Goal: Task Accomplishment & Management: Use online tool/utility

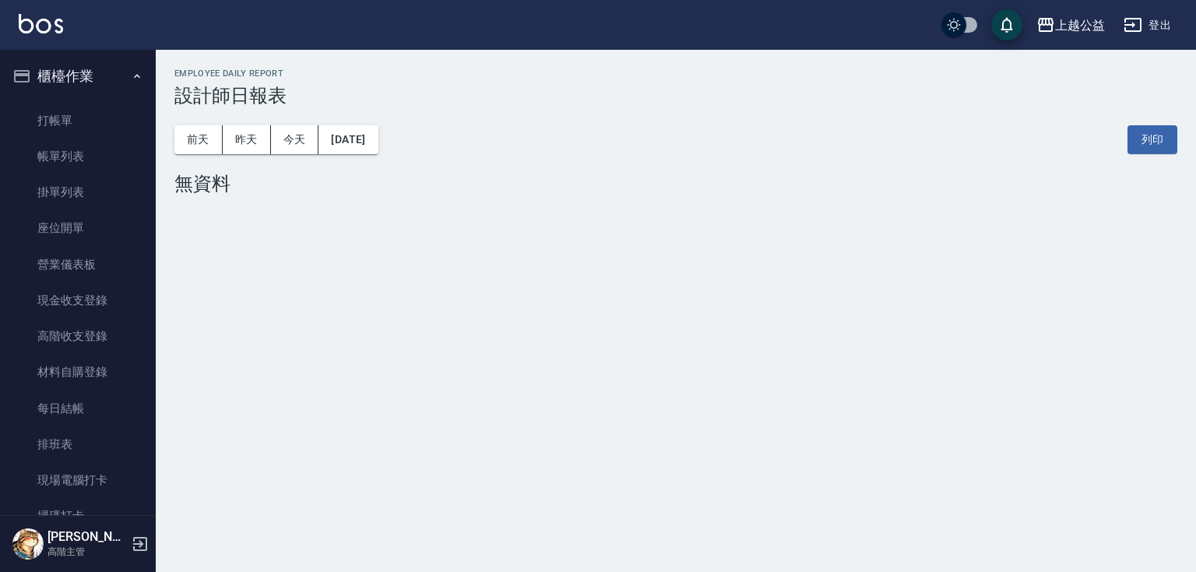
scroll to position [526, 0]
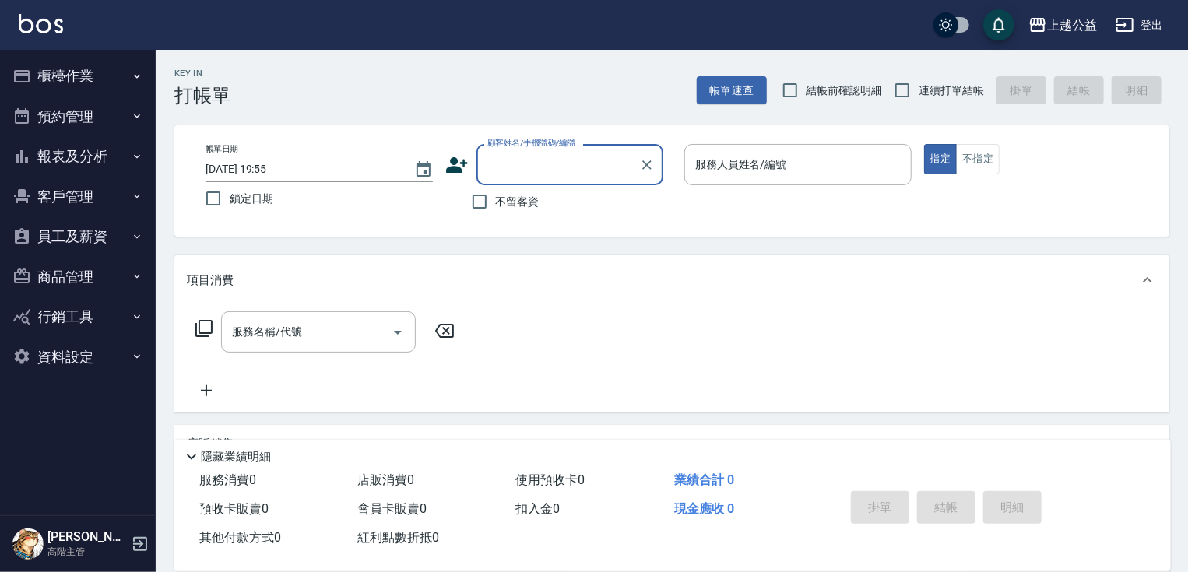
click at [504, 205] on span "不留客資" at bounding box center [518, 202] width 44 height 16
click at [496, 205] on input "不留客資" at bounding box center [479, 201] width 33 height 33
checkbox input "true"
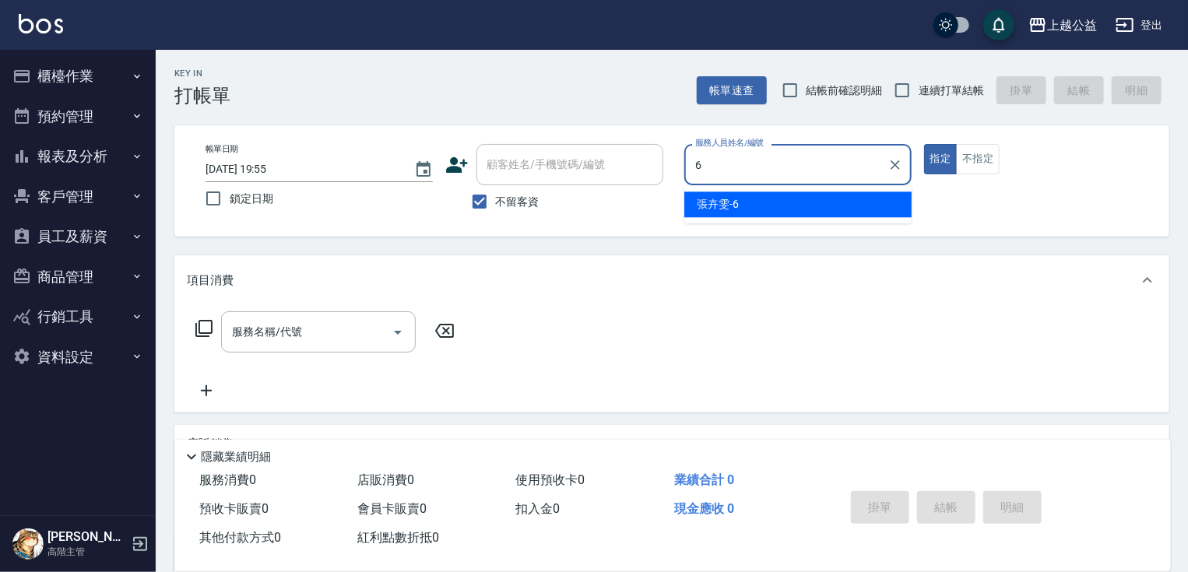
type input "[PERSON_NAME]-6"
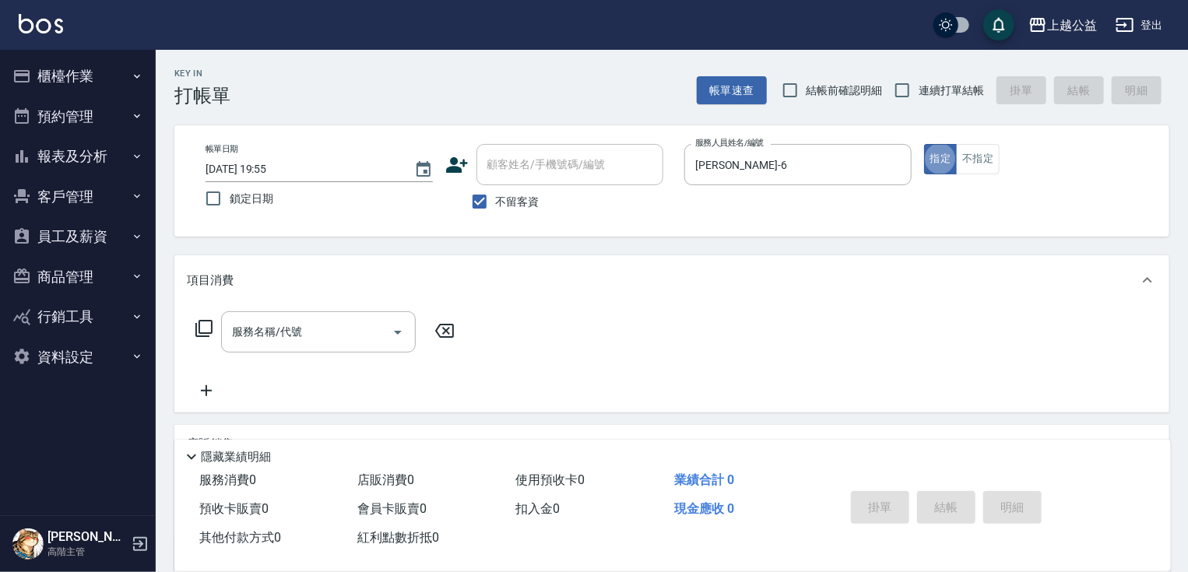
type button "true"
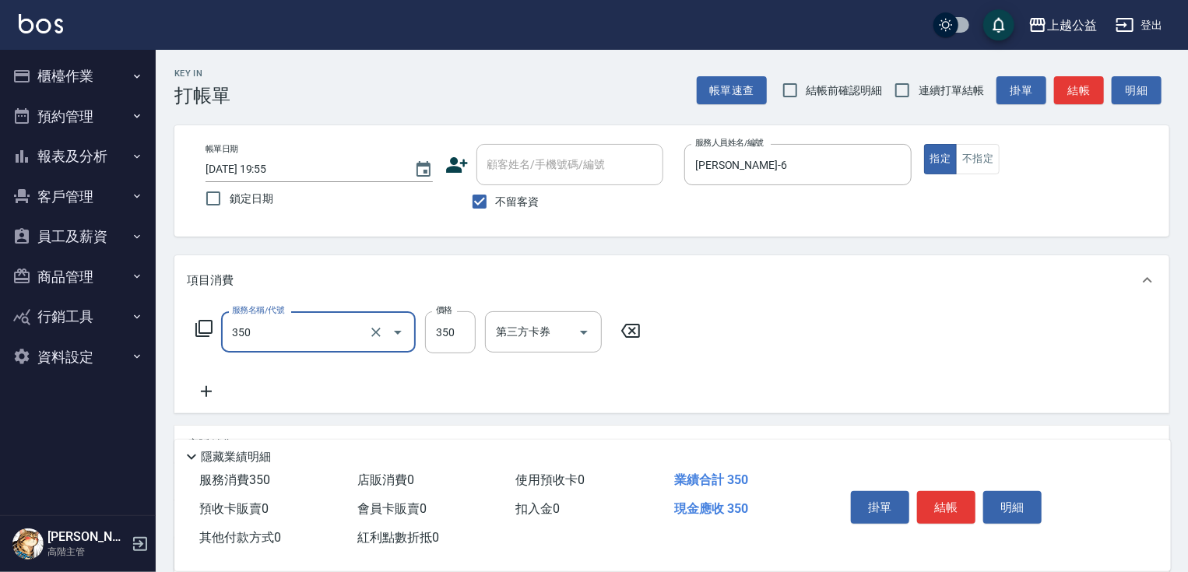
type input "一般洗剪(350)"
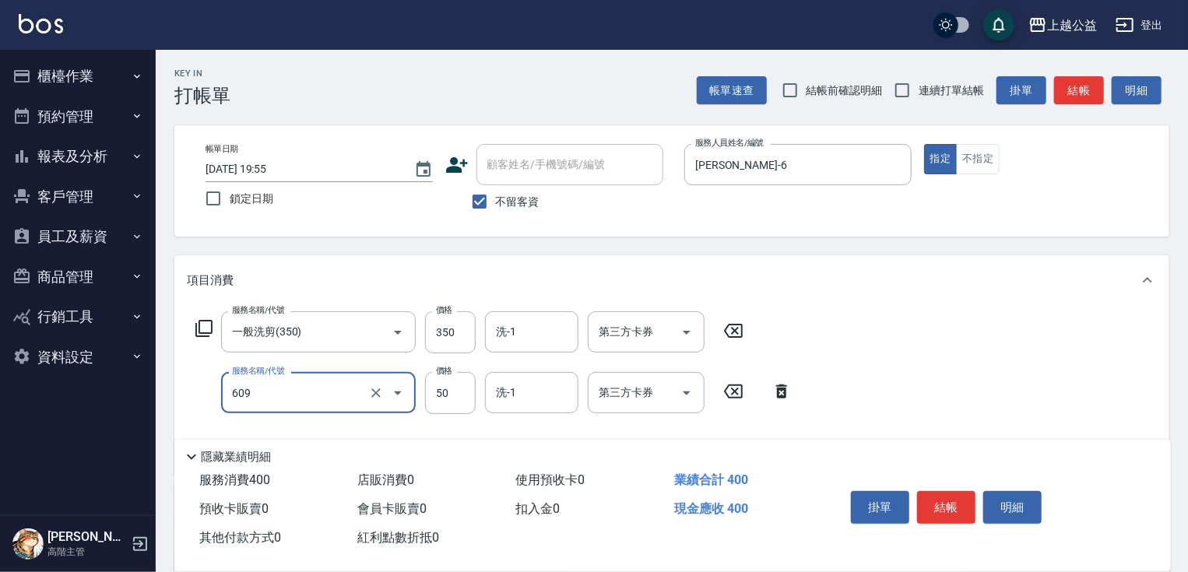
type input "精油(609)"
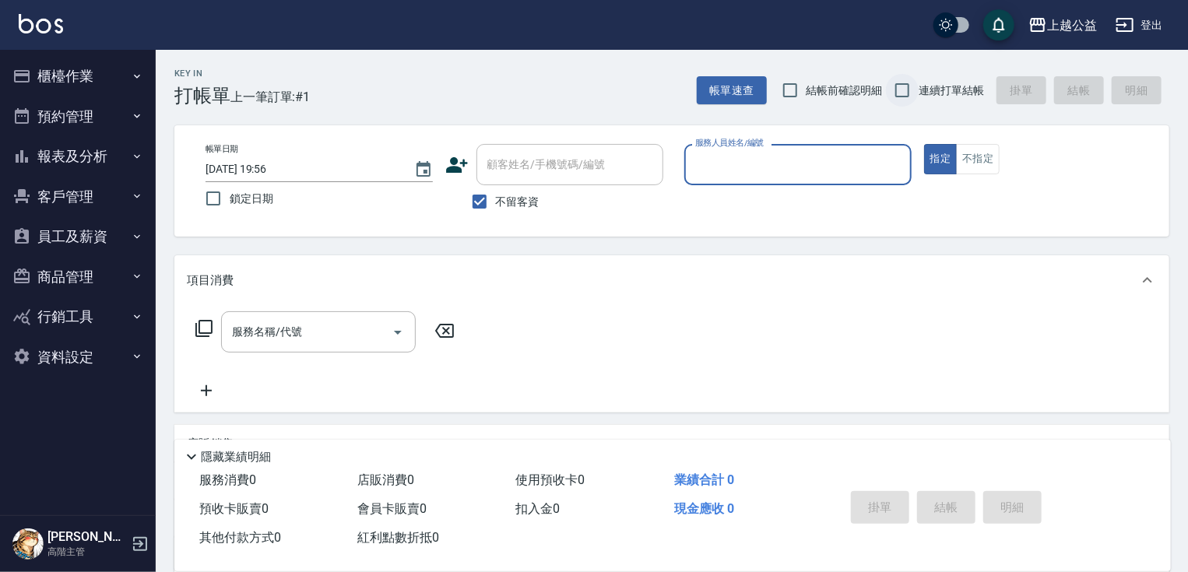
click at [910, 87] on input "連續打單結帳" at bounding box center [902, 90] width 33 height 33
checkbox input "true"
click at [859, 168] on input "服務人員姓名/編號" at bounding box center [797, 164] width 213 height 27
type input "[PERSON_NAME]-6"
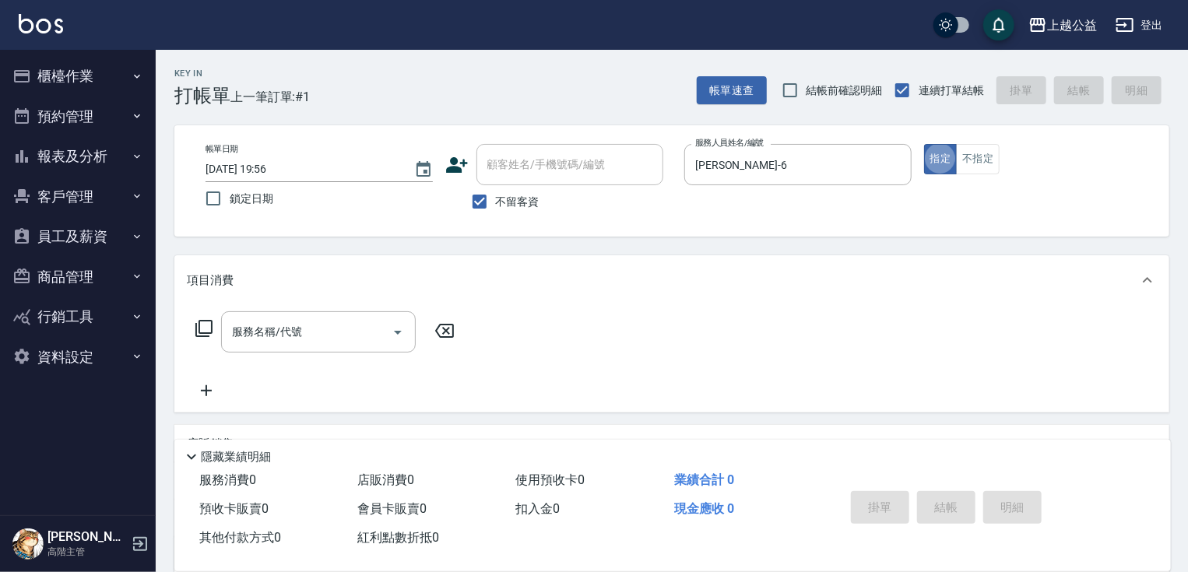
type button "true"
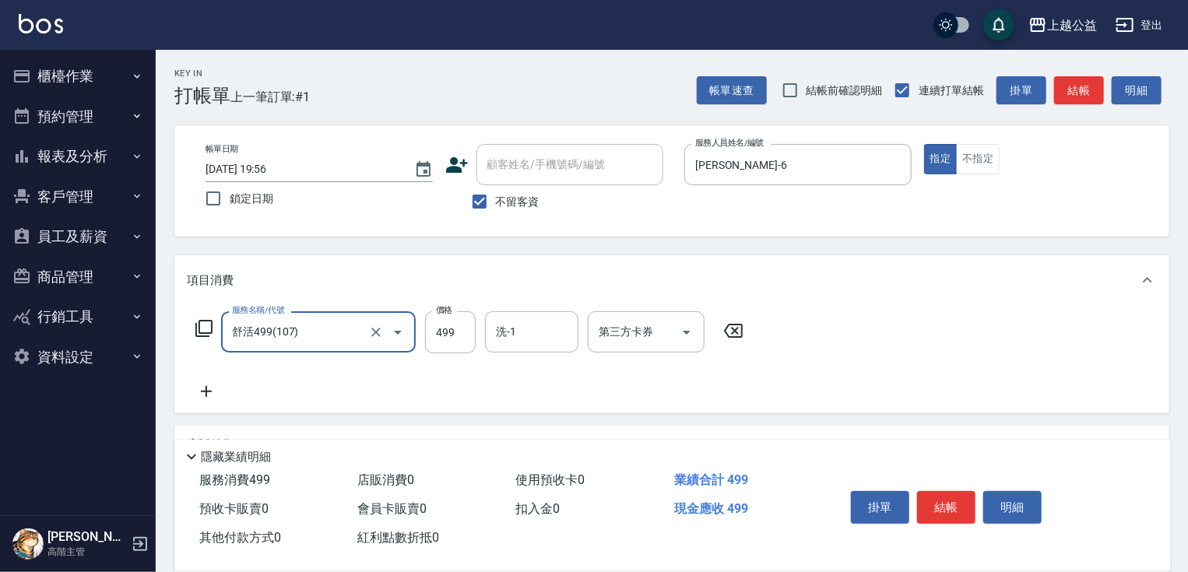
type input "舒活499(107)"
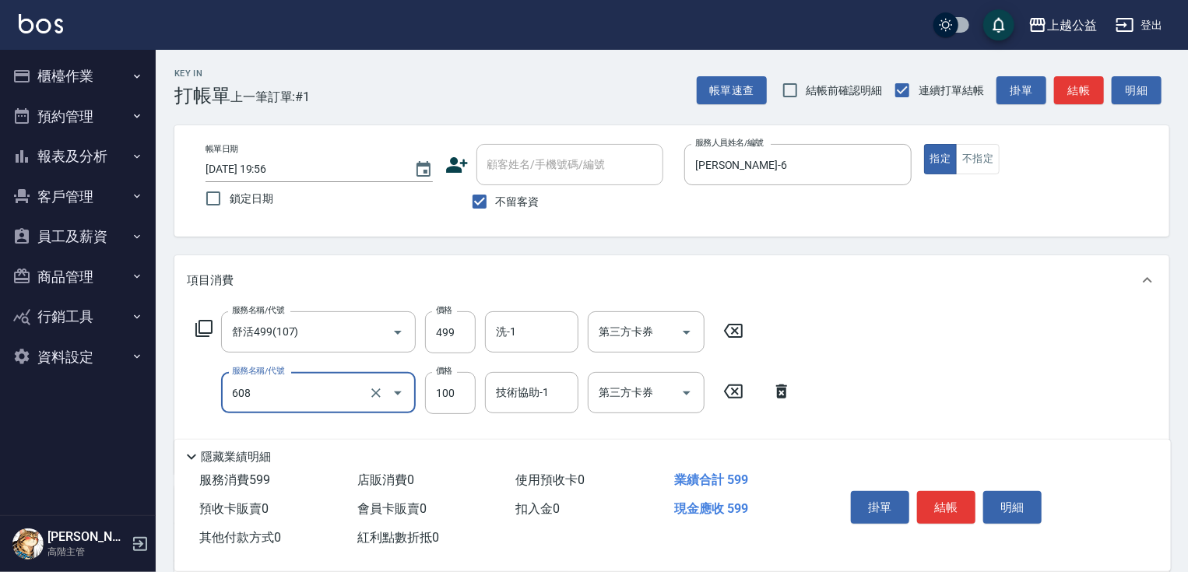
type input "精油長髮(608)"
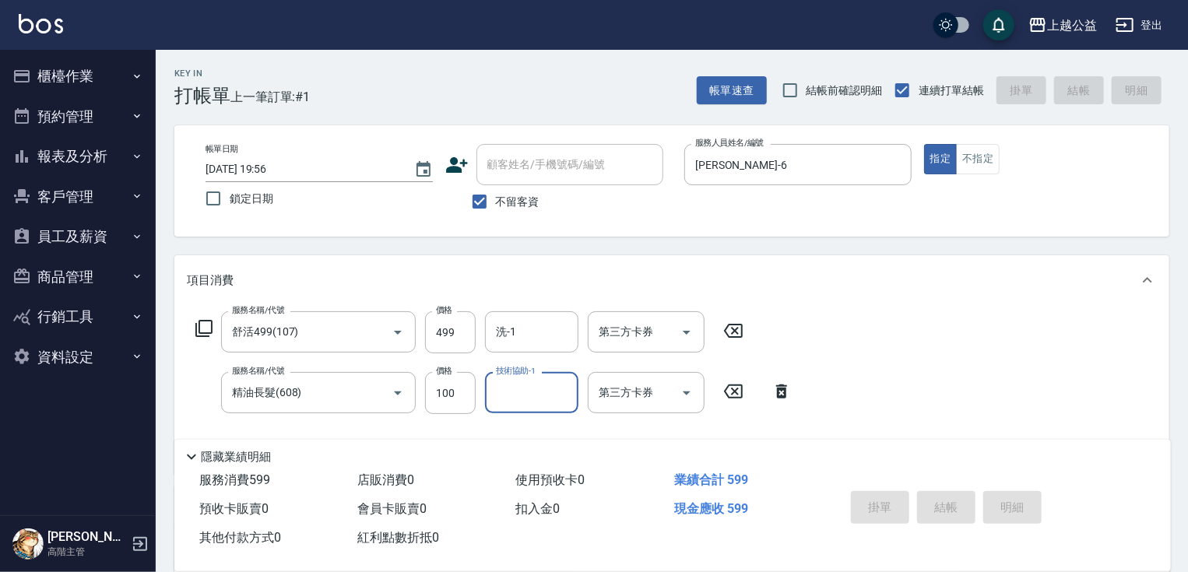
type input "[DATE] 19:57"
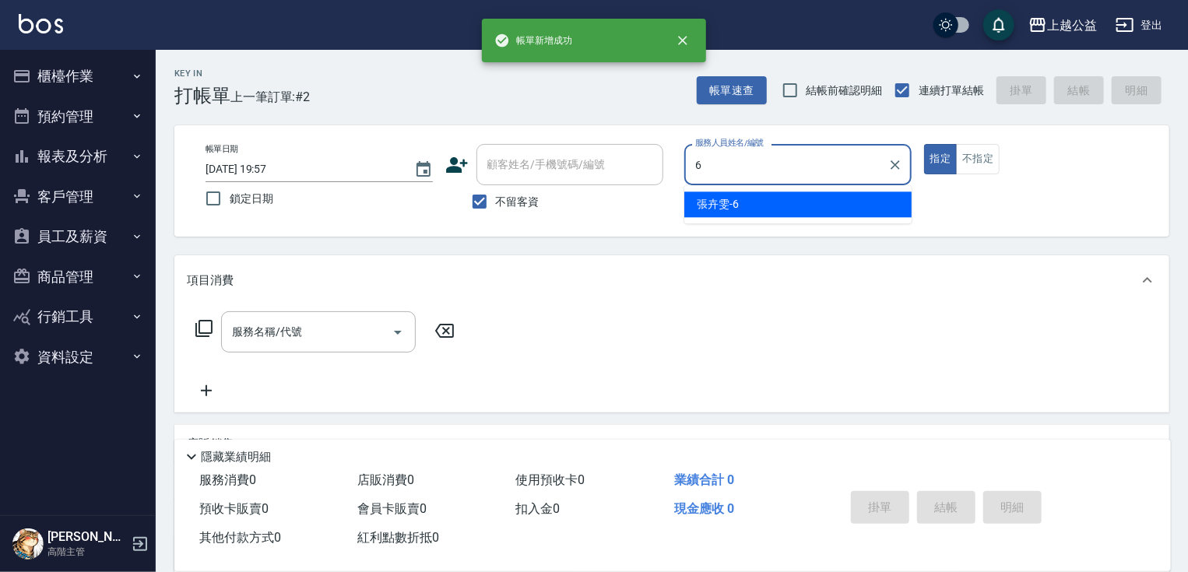
type input "[PERSON_NAME]-6"
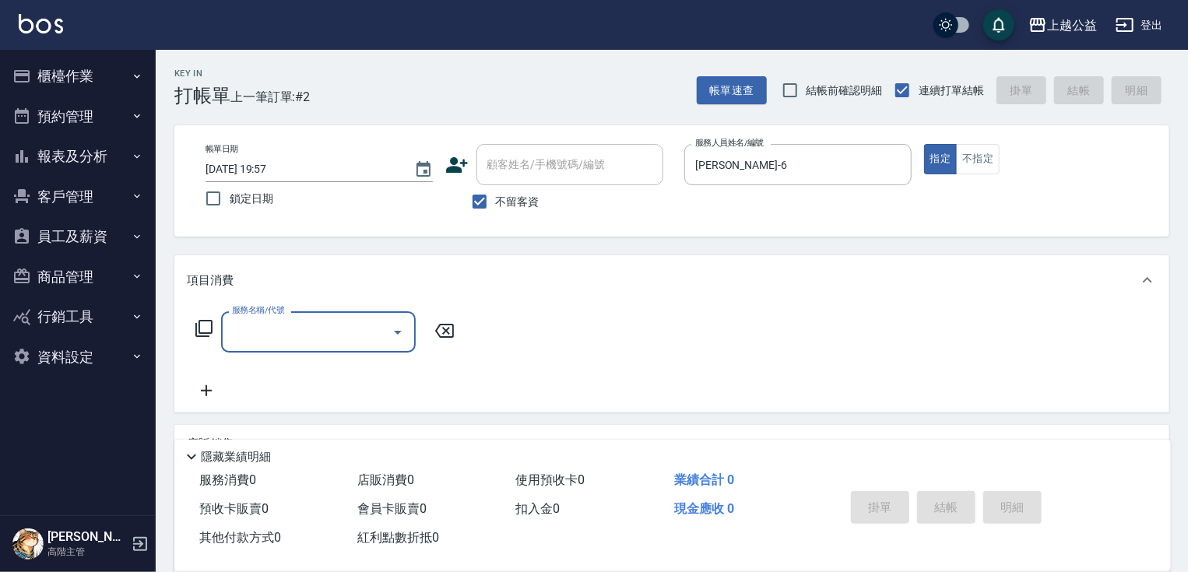
click at [215, 336] on div "服務名稱/代號 服務名稱/代號" at bounding box center [325, 331] width 277 height 41
click at [207, 332] on icon at bounding box center [204, 328] width 19 height 19
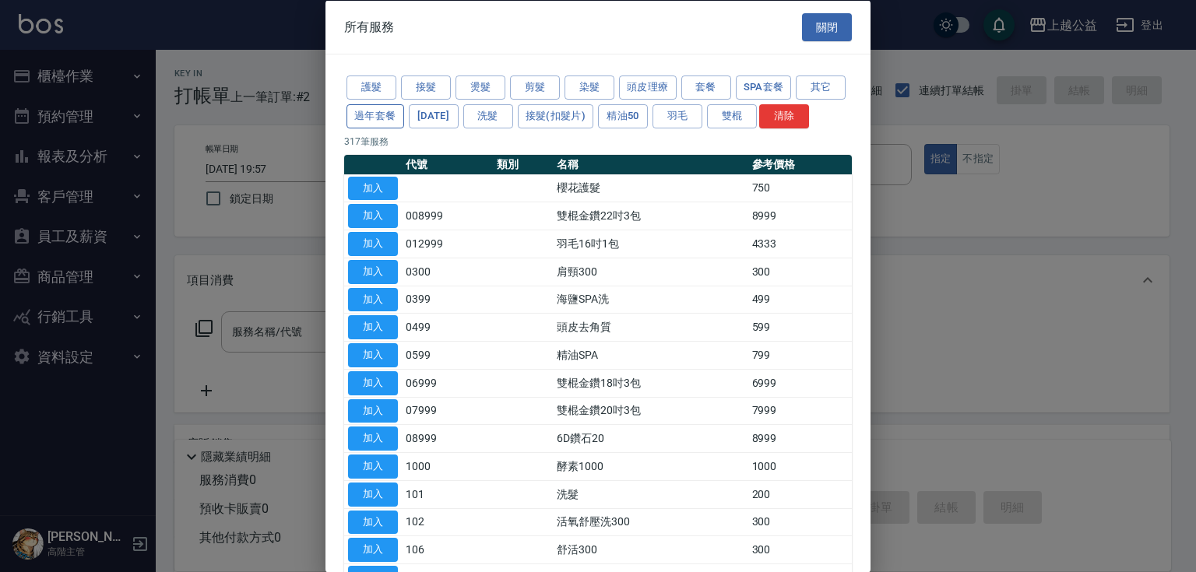
click at [404, 117] on button "過年套餐" at bounding box center [375, 116] width 58 height 24
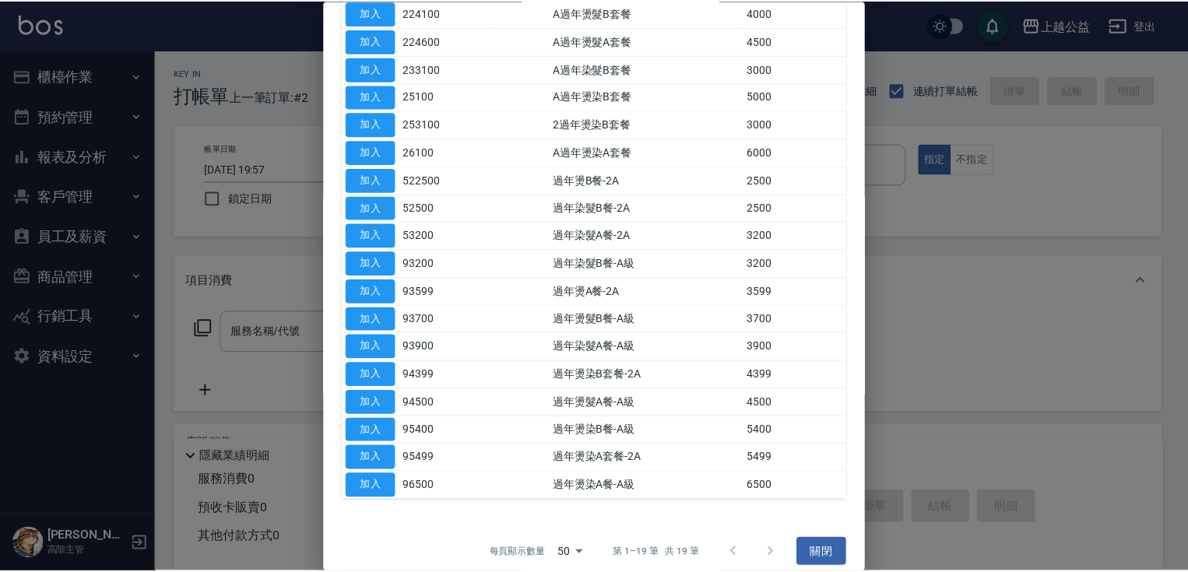
scroll to position [205, 0]
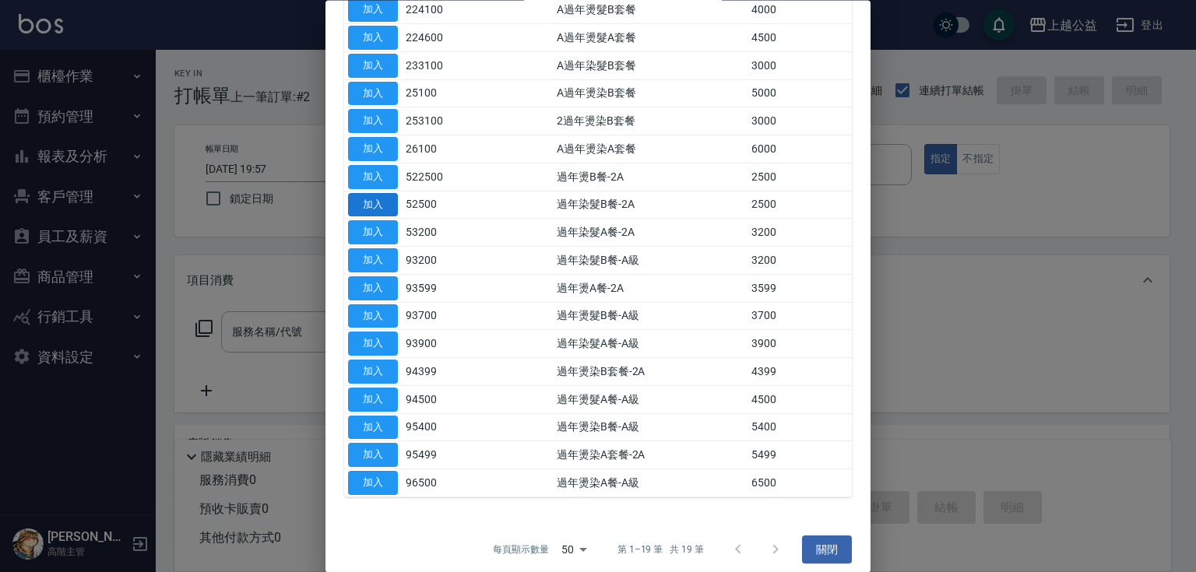
click at [385, 217] on button "加入" at bounding box center [373, 205] width 50 height 24
type input "過年染髮B餐-2A(52500)"
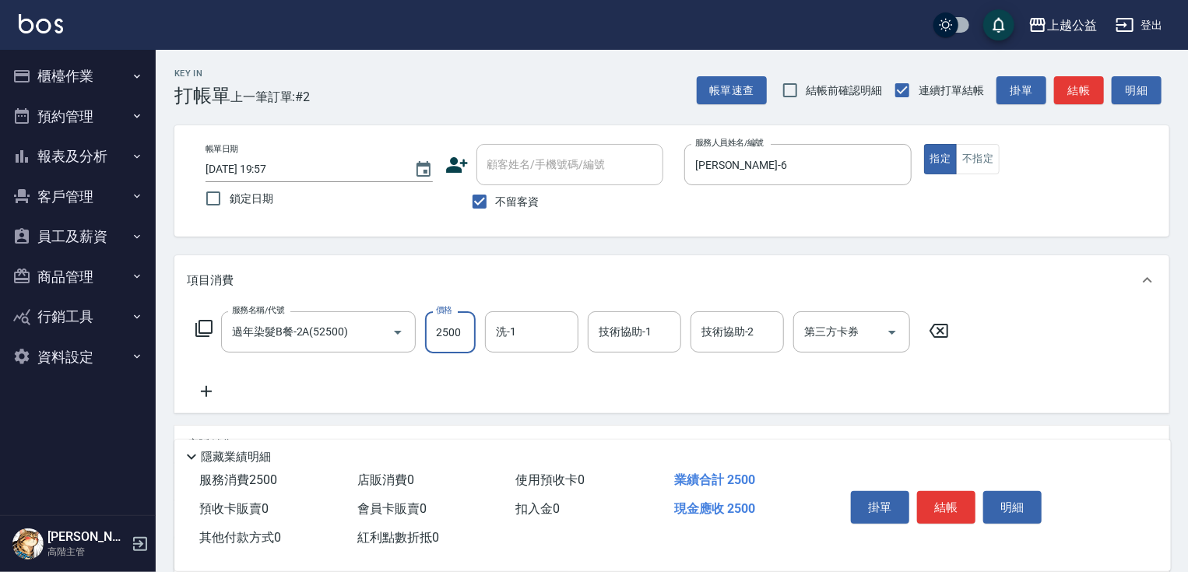
click at [458, 321] on input "2500" at bounding box center [450, 332] width 51 height 42
click at [461, 333] on input "2500" at bounding box center [450, 332] width 51 height 42
type input "2599"
type input "[PERSON_NAME]-32"
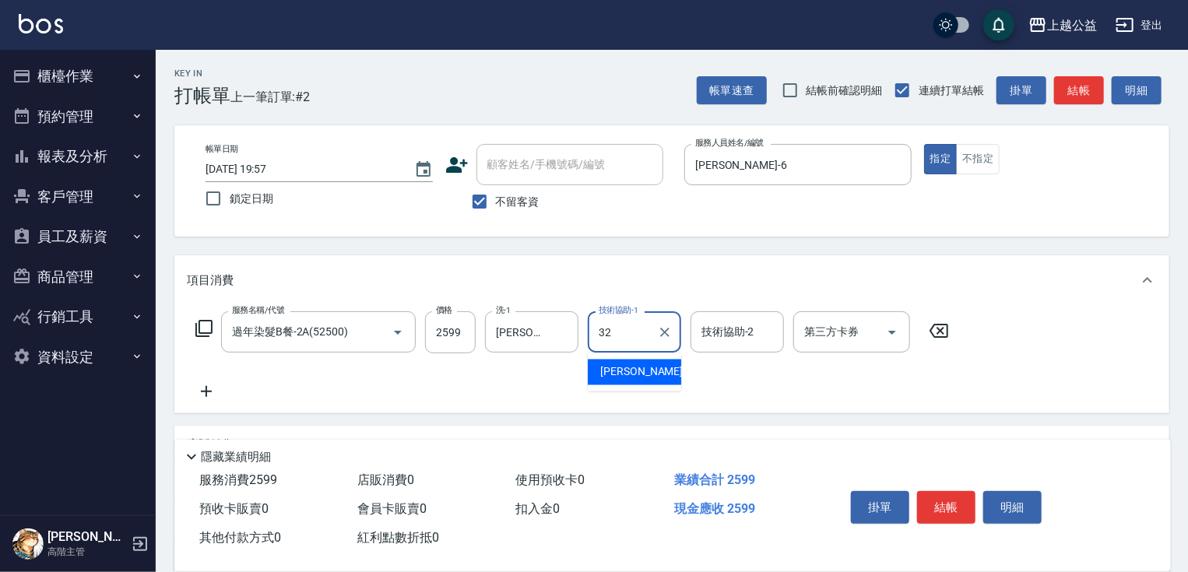
type input "[PERSON_NAME]-32"
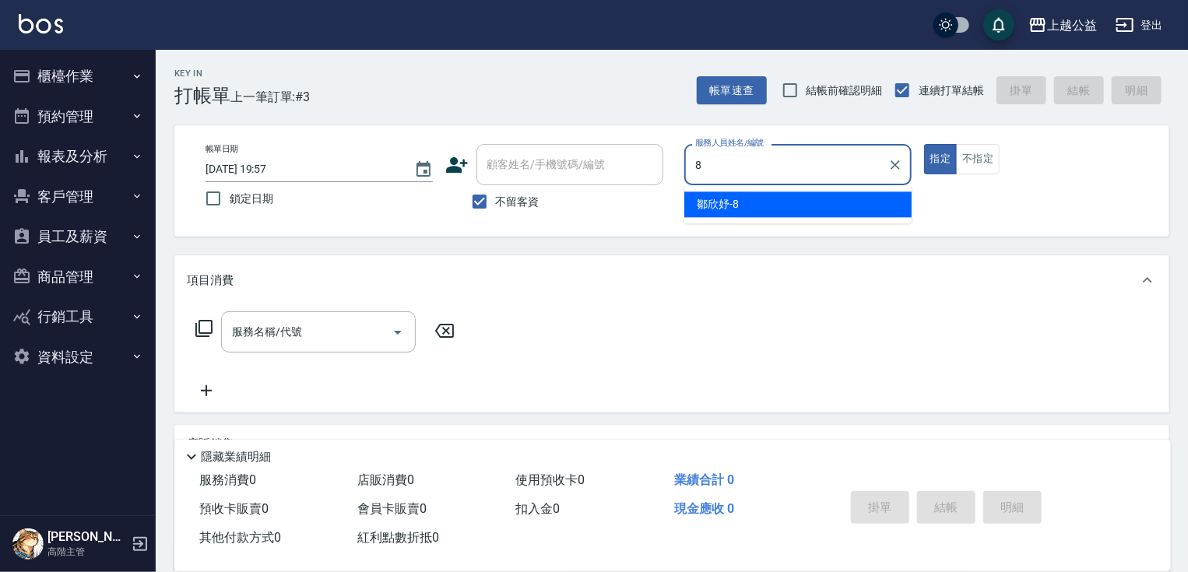
type input "[PERSON_NAME]-8"
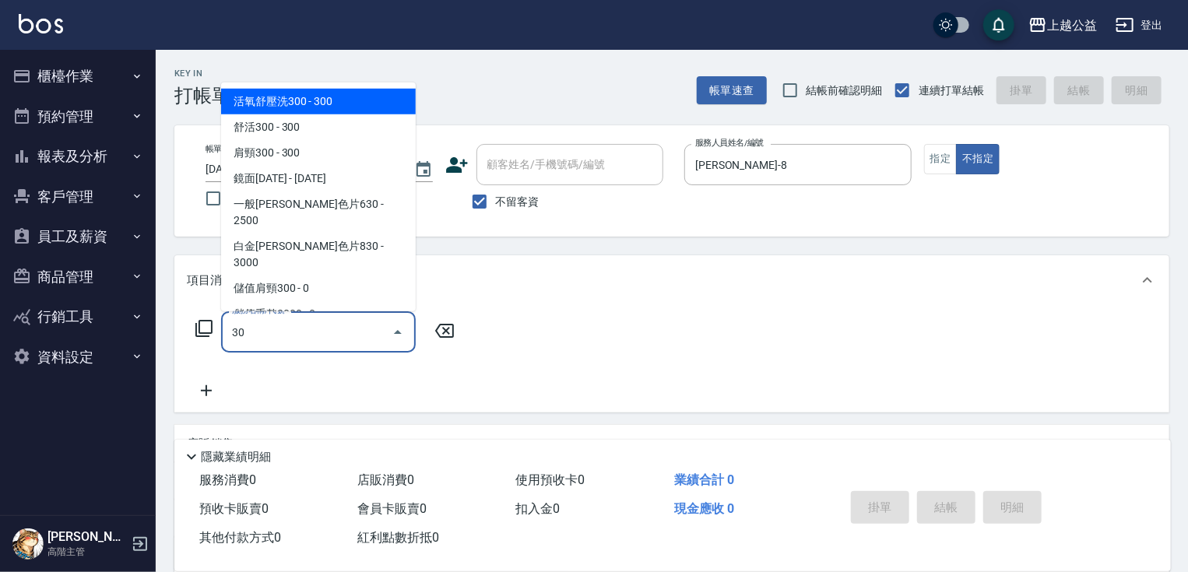
type input "3"
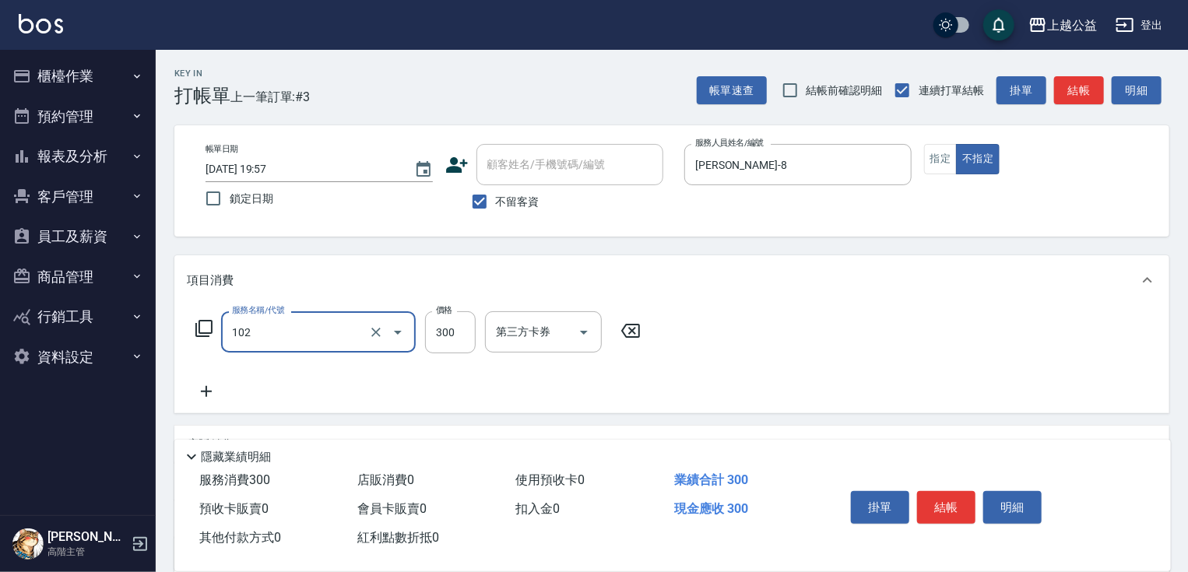
type input "活氧舒壓洗300(102)"
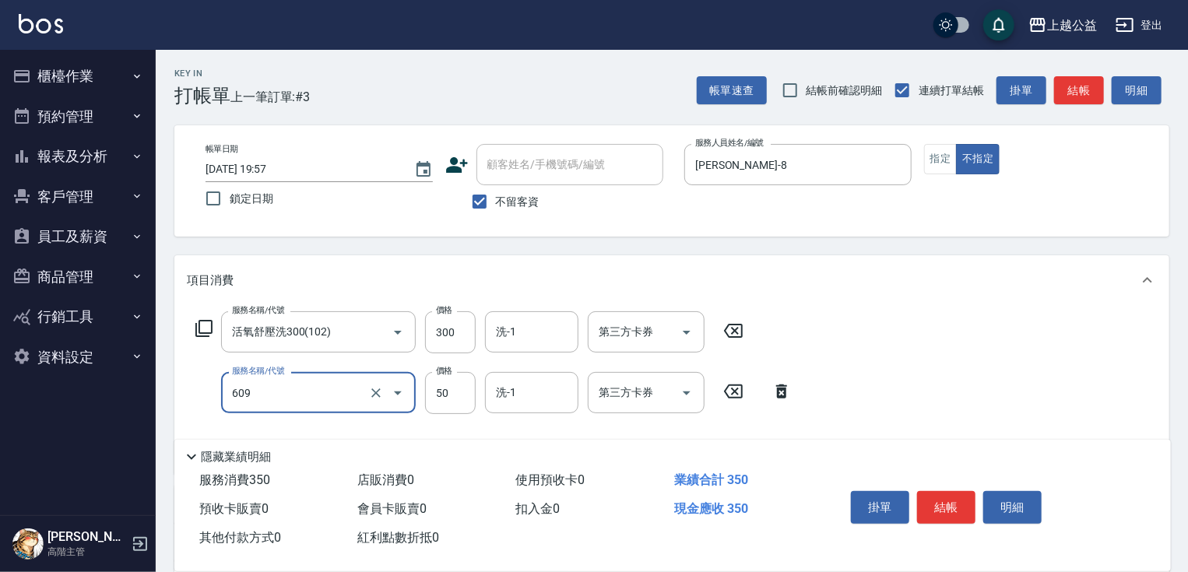
type input "精油(609)"
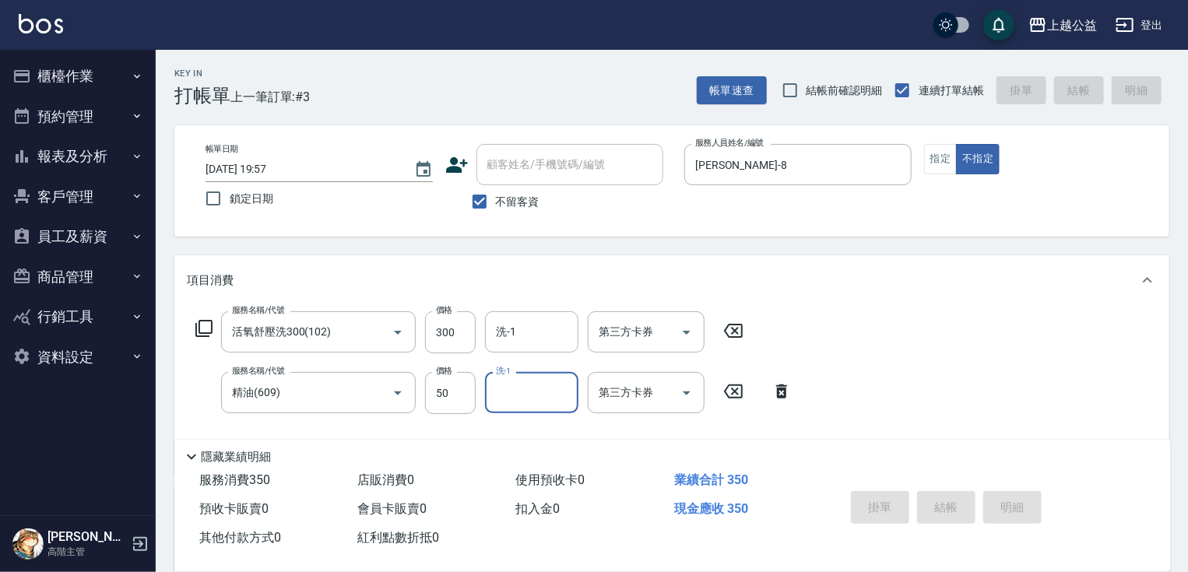
type input "[DATE] 19:58"
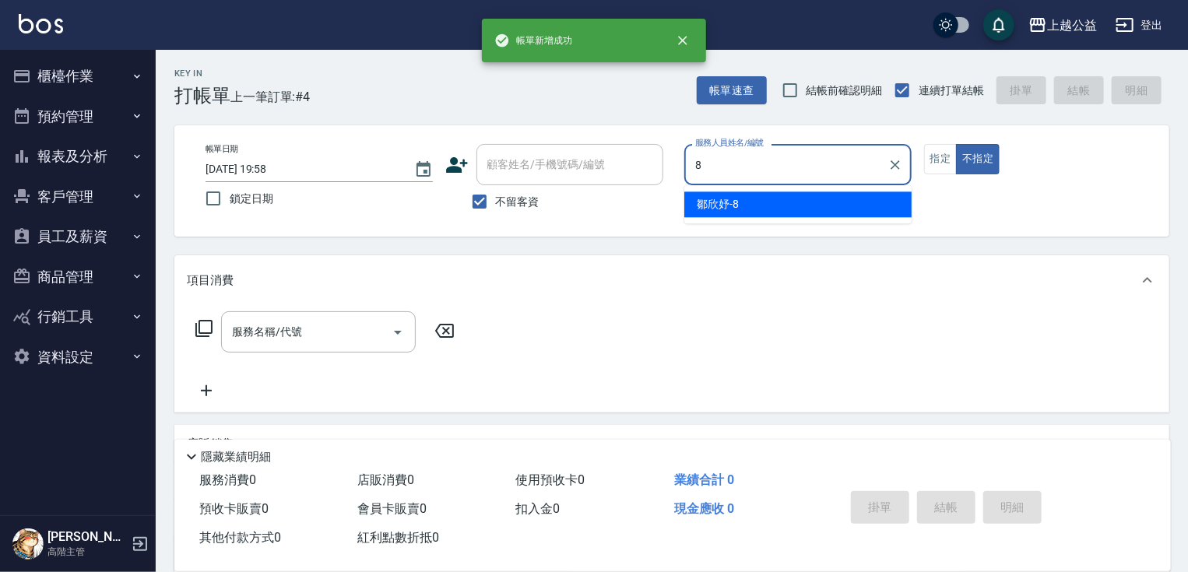
type input "[PERSON_NAME]-8"
type button "false"
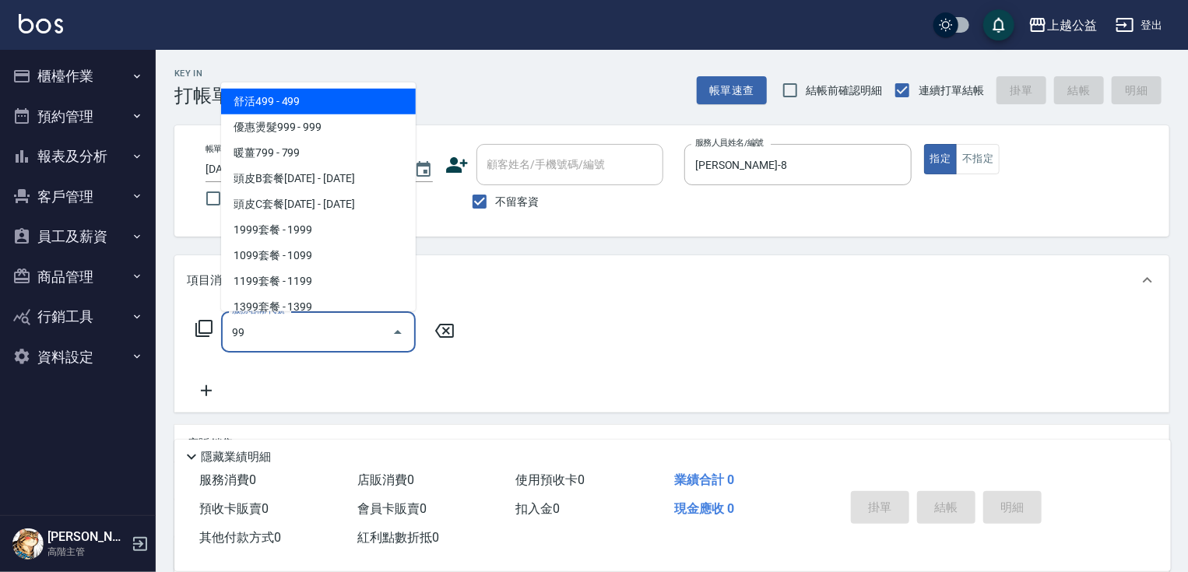
type input "9"
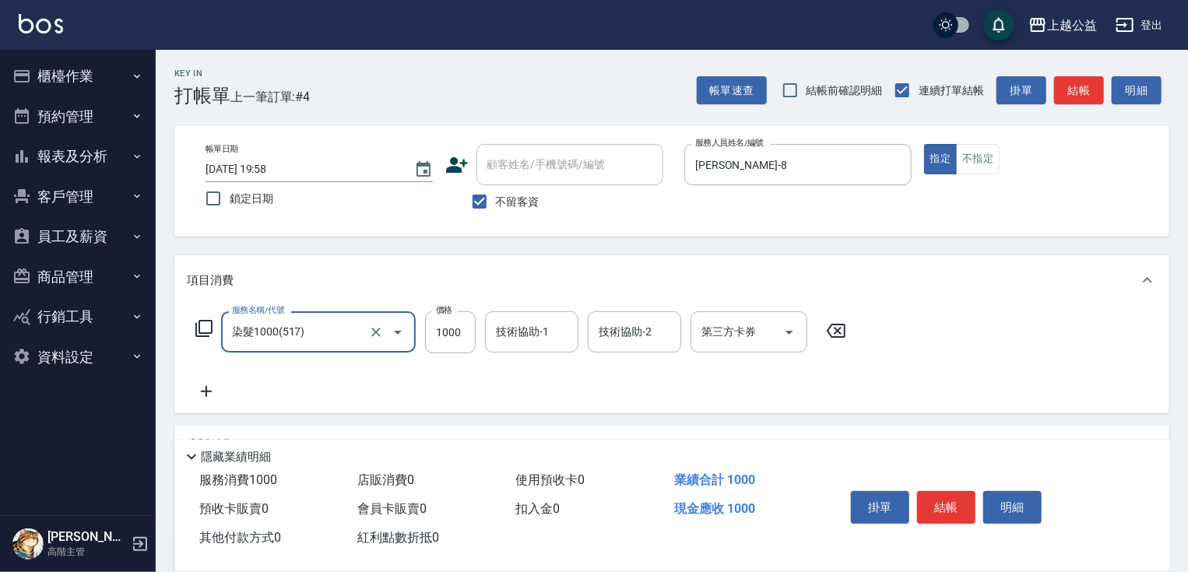
type input "染髮1000(517)"
type input "999"
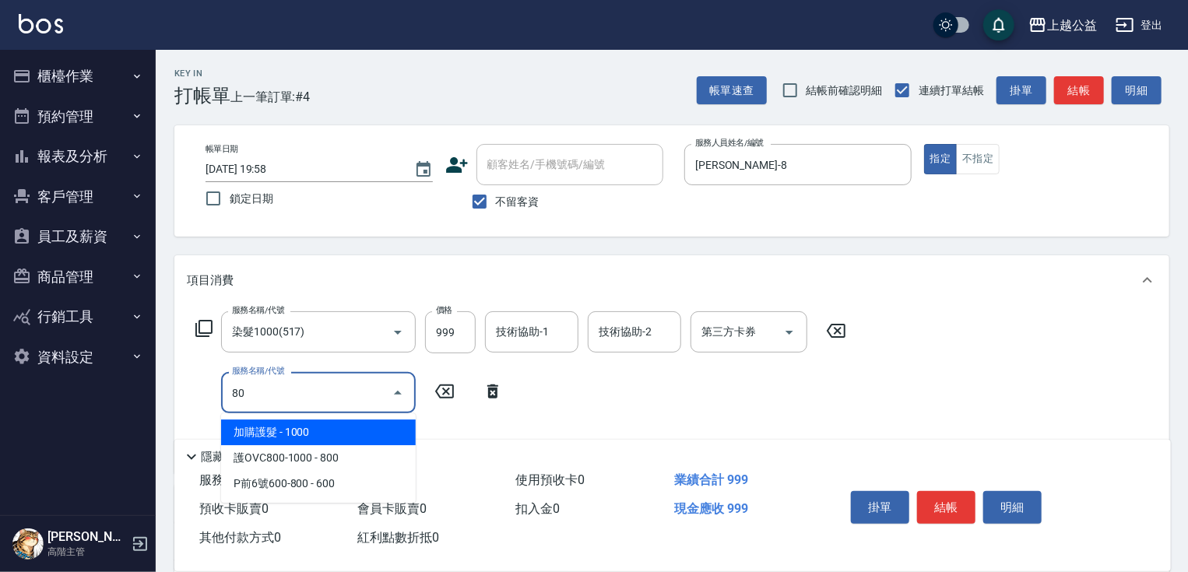
type input "8"
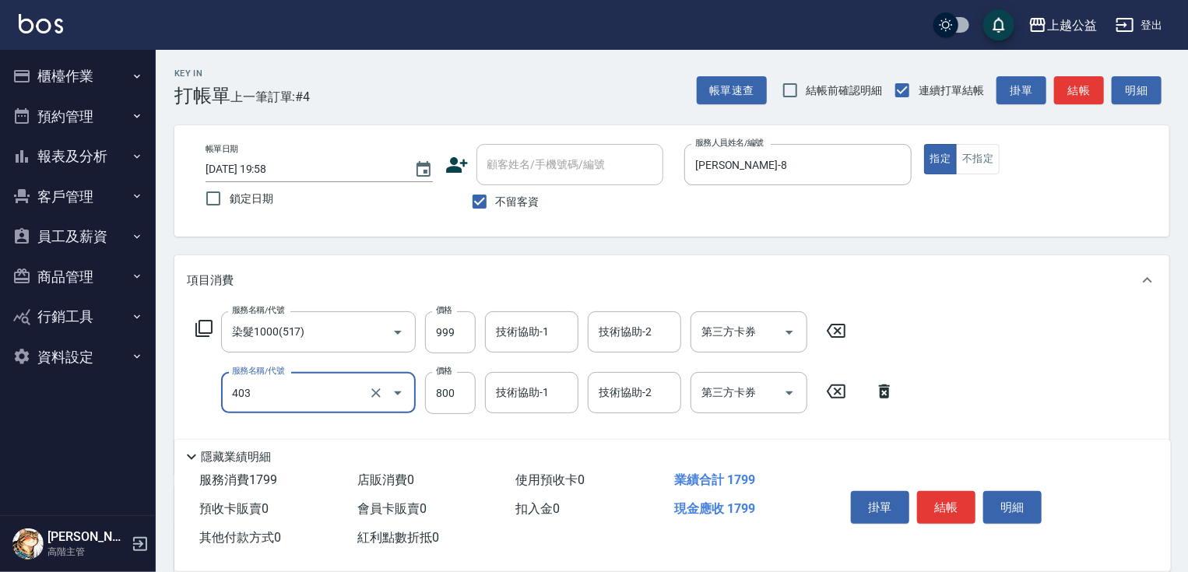
type input "天天護髮(403)"
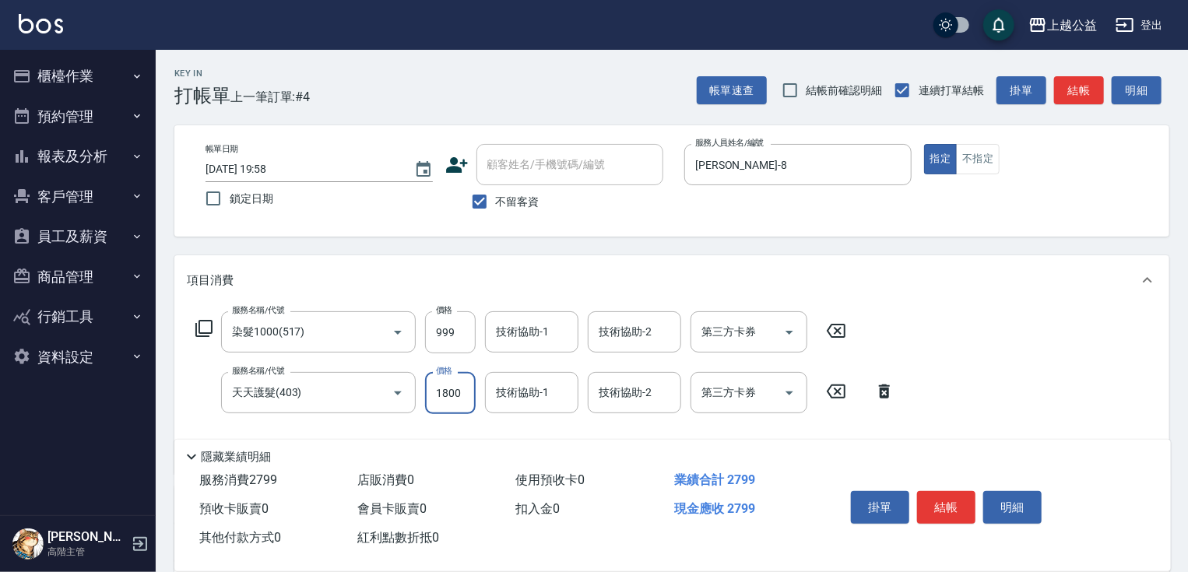
type input "1800"
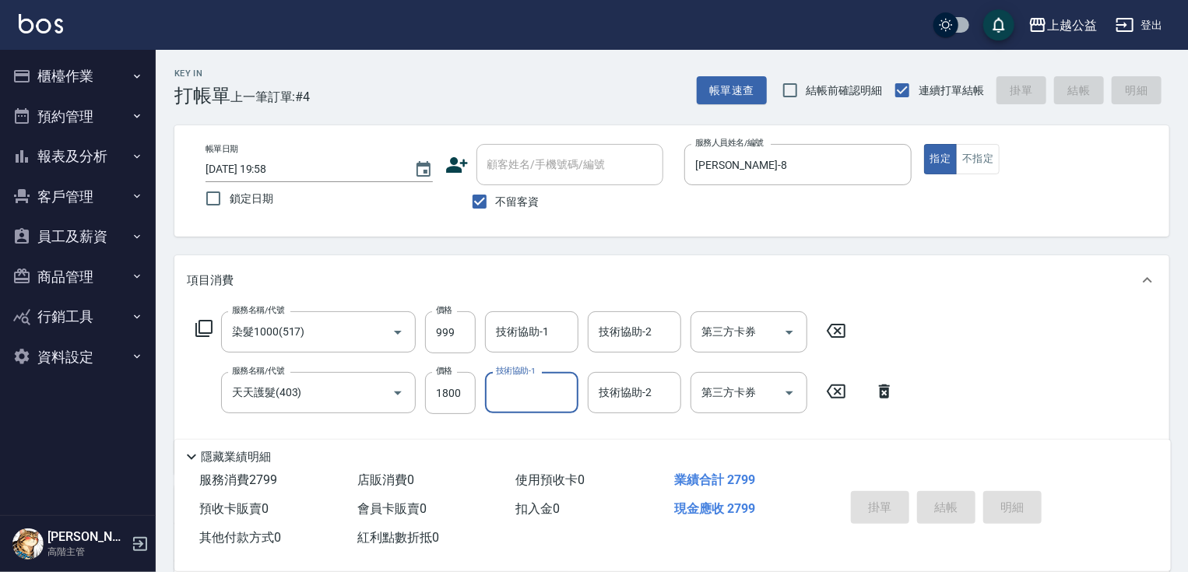
type input "[DATE] 19:59"
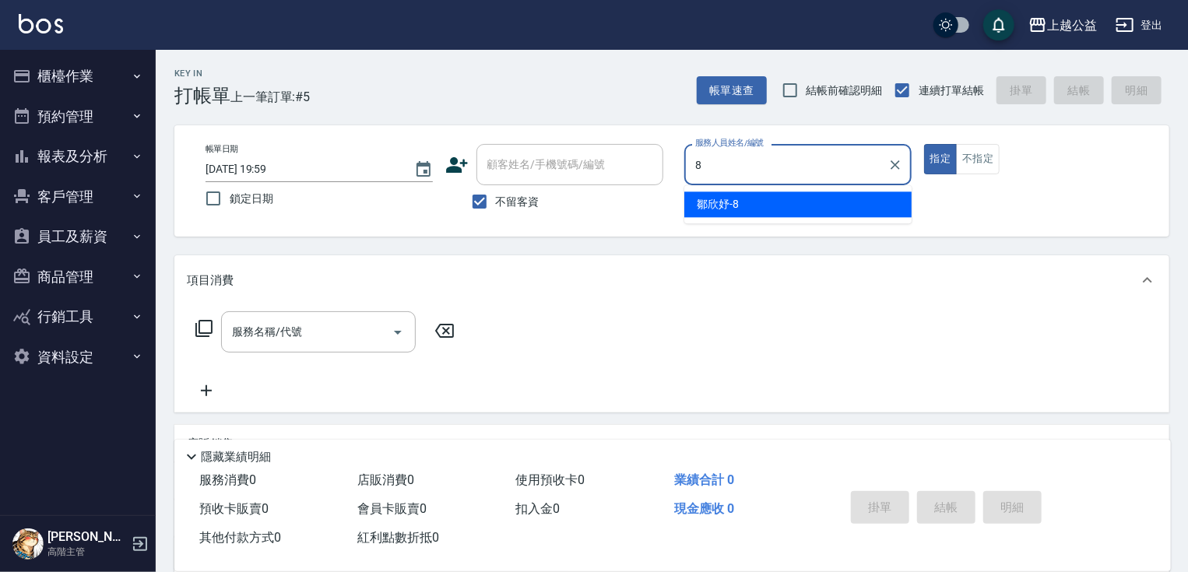
type input "[PERSON_NAME]-8"
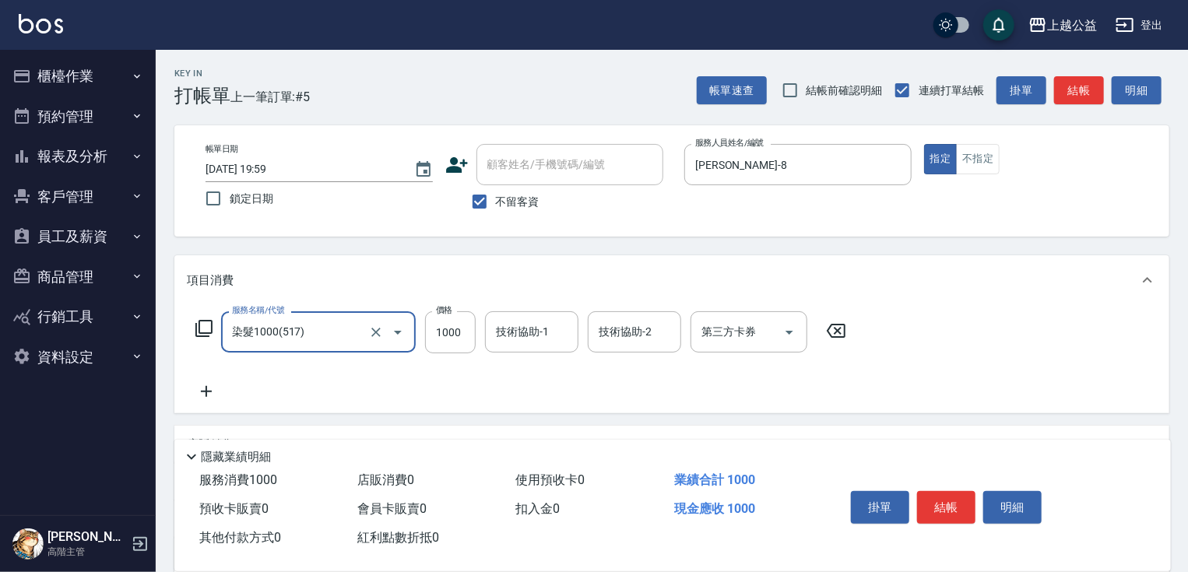
type input "染髮1000(517)"
type input "999"
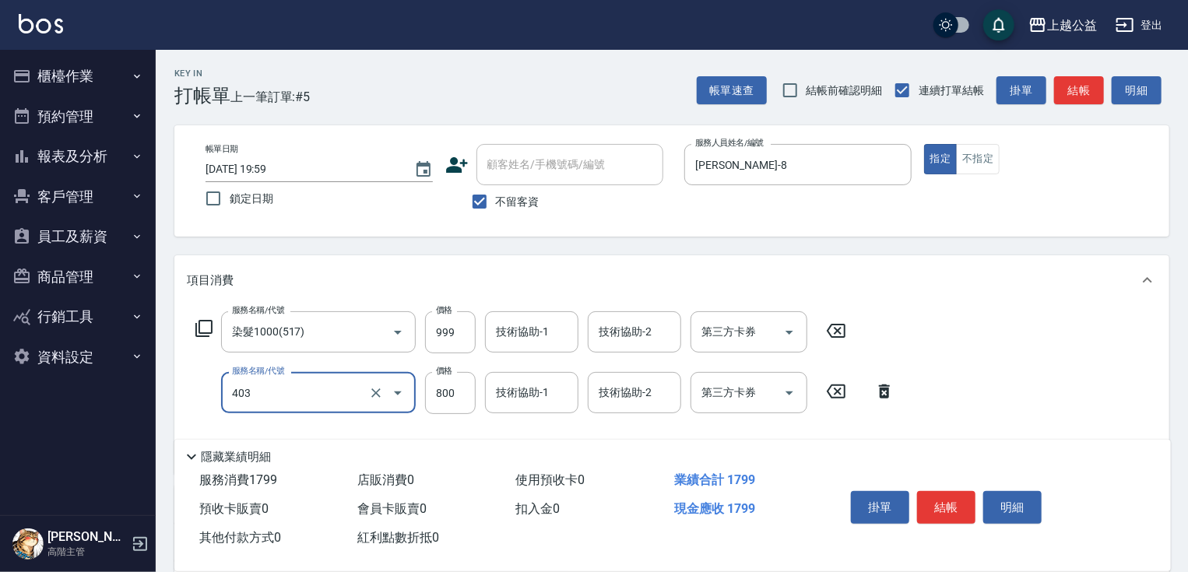
type input "天天護髮(403)"
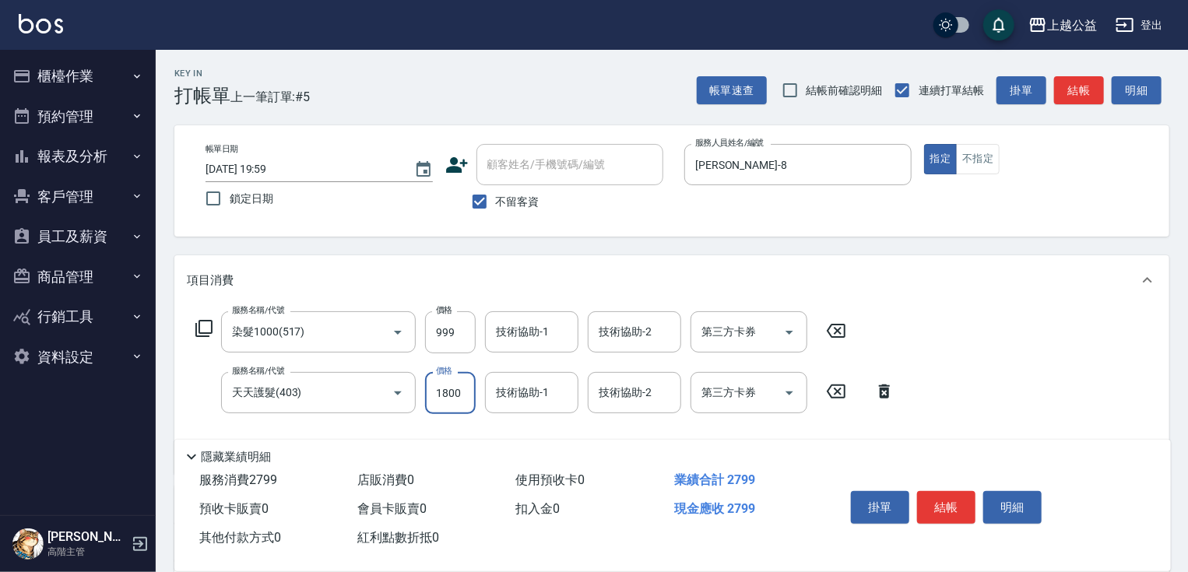
type input "1800"
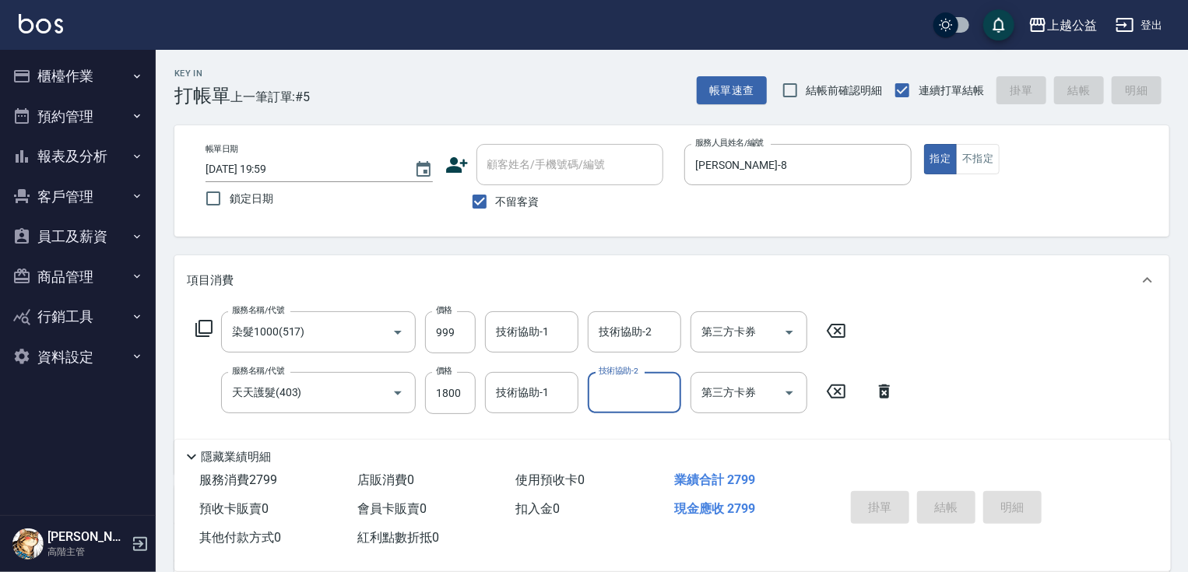
type input "[DATE] 20:00"
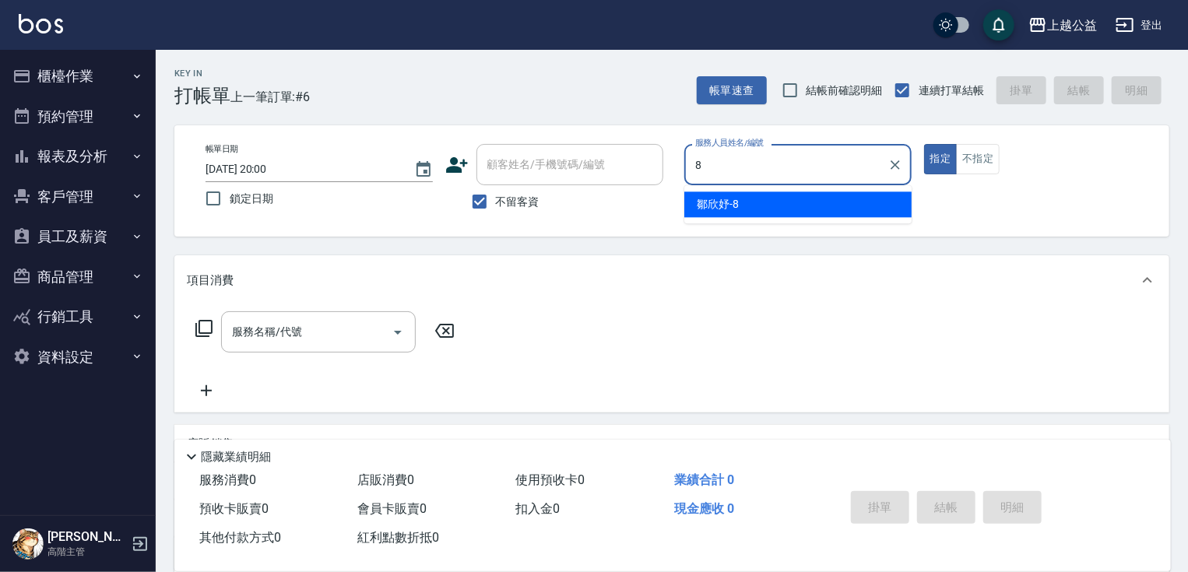
type input "[PERSON_NAME]-8"
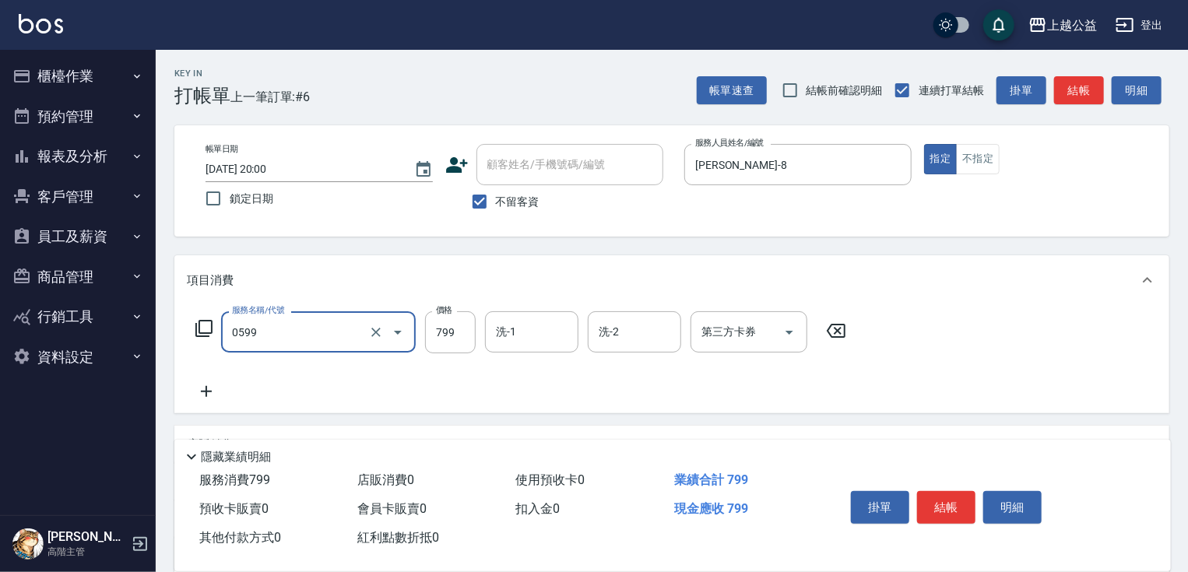
type input "精油SPA(0599)"
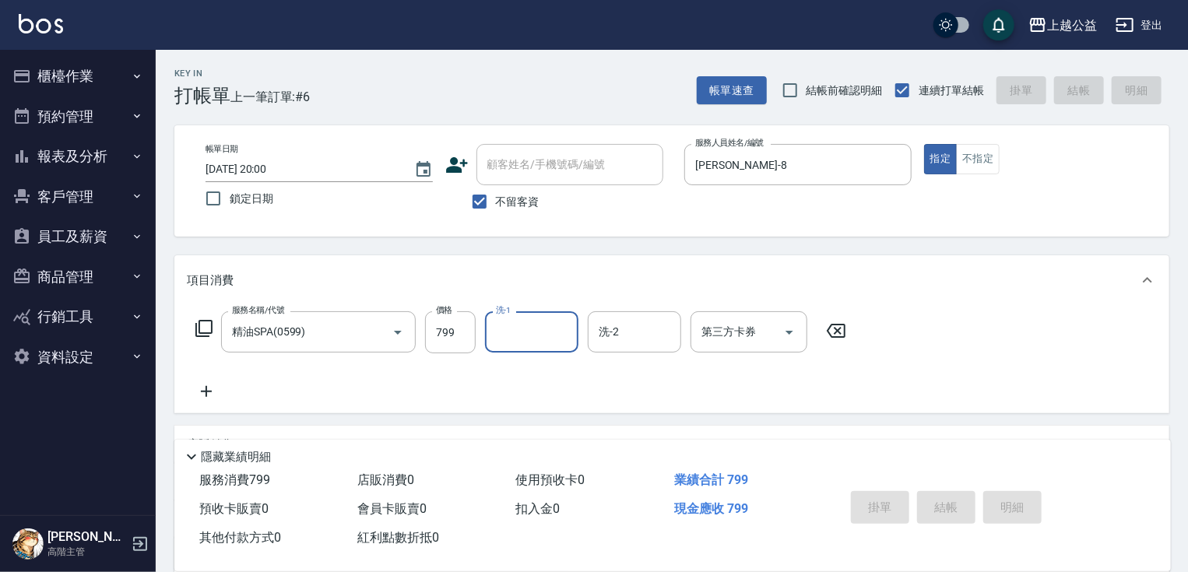
type input "[DATE] 20:01"
